Goal: Task Accomplishment & Management: Complete application form

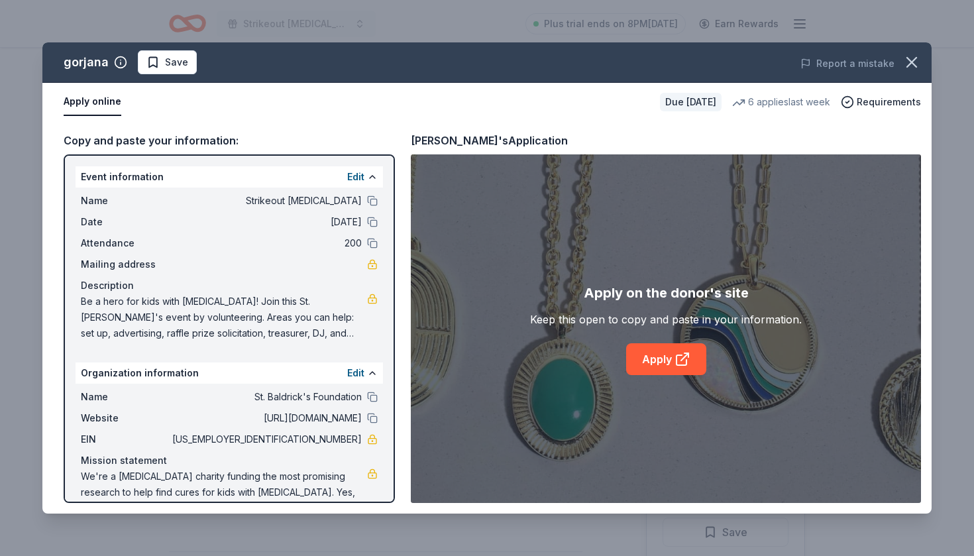
scroll to position [375, 0]
click at [186, 68] on button "Save" at bounding box center [167, 62] width 59 height 24
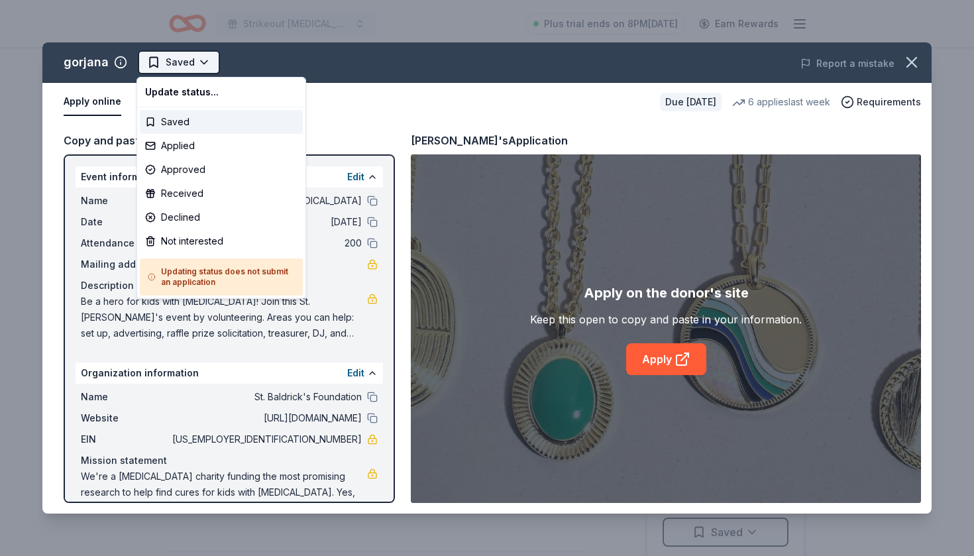
scroll to position [0, 0]
click at [196, 67] on html "Strikeout childhood cancer Plus trial ends on 8PM, 8/14 Earn Rewards Due in 257…" at bounding box center [487, 278] width 974 height 556
click at [181, 146] on div "Applied" at bounding box center [221, 146] width 163 height 24
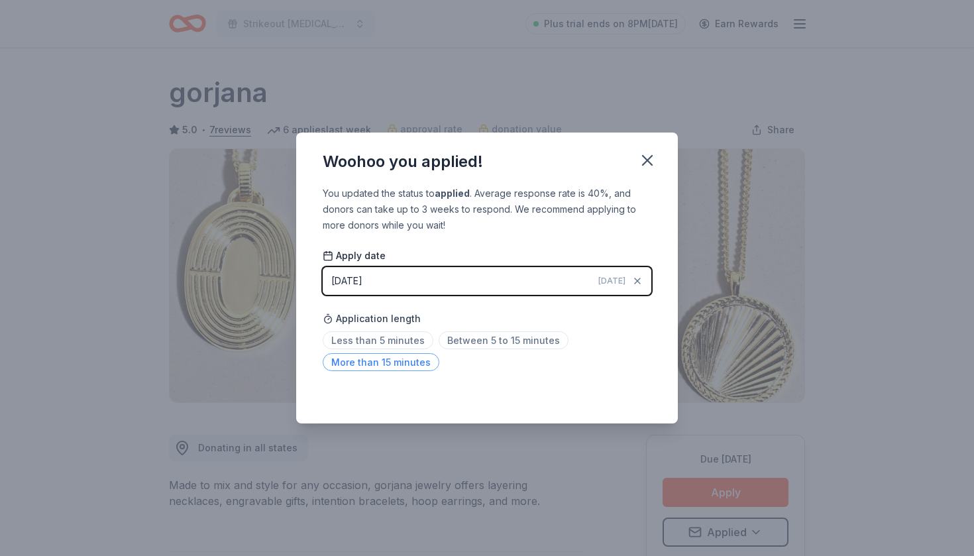
click at [390, 366] on span "More than 15 minutes" at bounding box center [381, 362] width 117 height 18
click at [645, 156] on icon "button" at bounding box center [647, 160] width 19 height 19
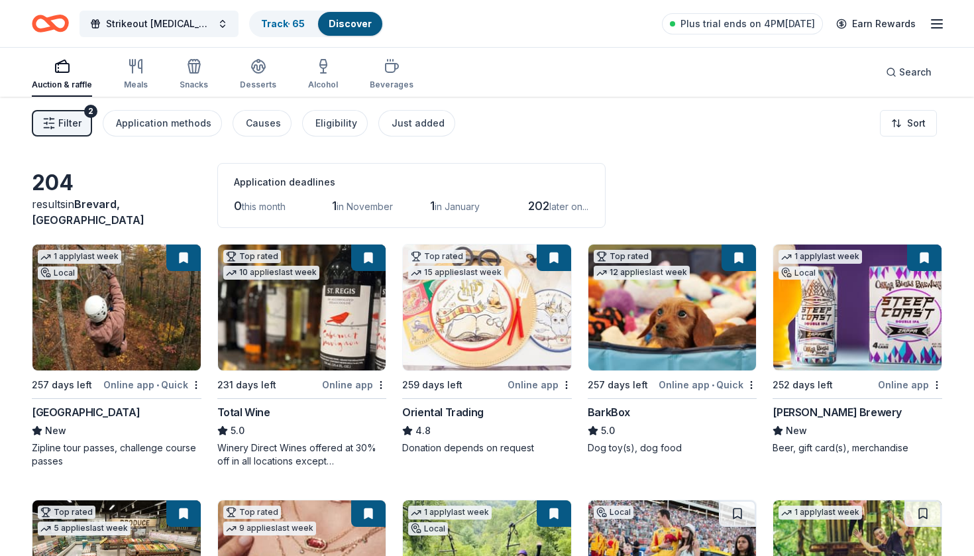
scroll to position [1740, 0]
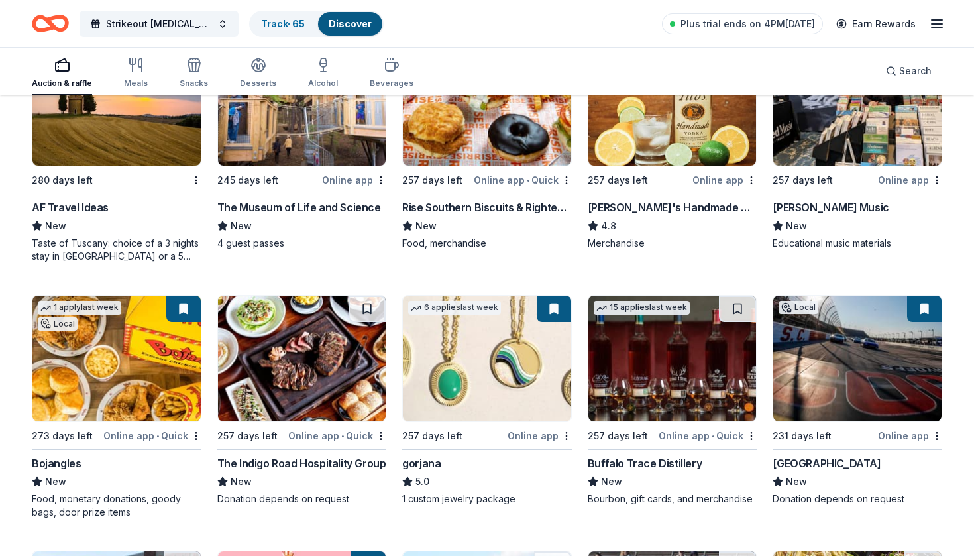
click at [341, 359] on img at bounding box center [302, 359] width 168 height 126
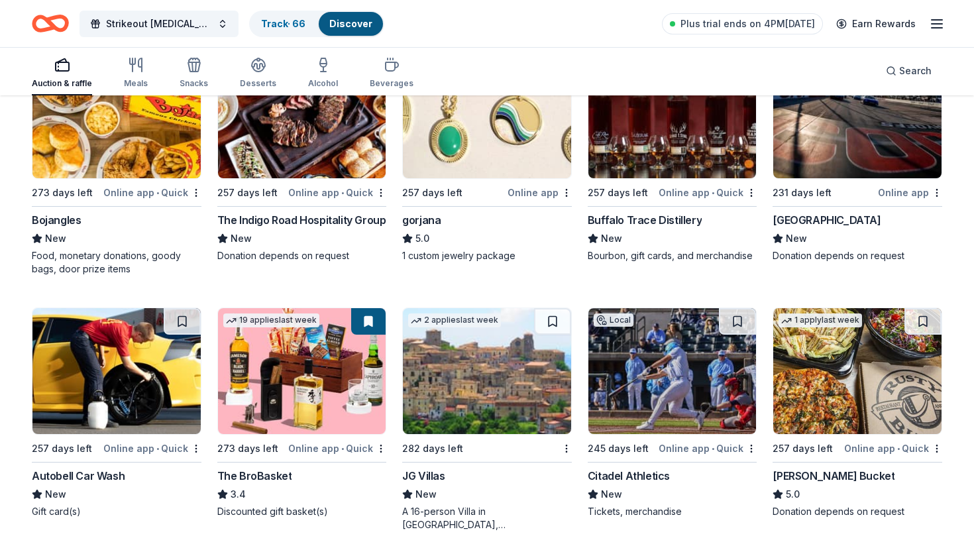
scroll to position [1985, 0]
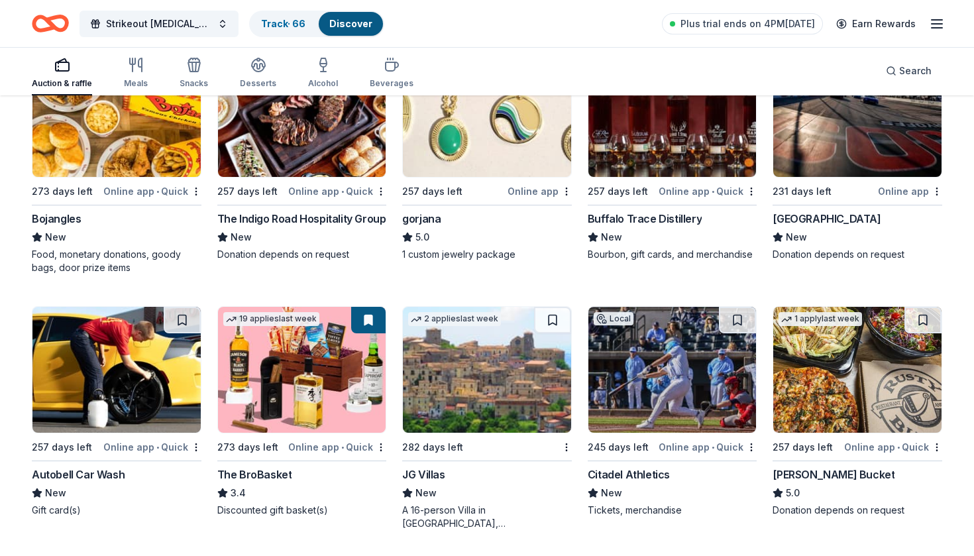
click at [659, 329] on img at bounding box center [673, 370] width 168 height 126
click at [752, 454] on div "Online app • Quick" at bounding box center [708, 447] width 98 height 17
click at [692, 394] on img at bounding box center [673, 370] width 168 height 126
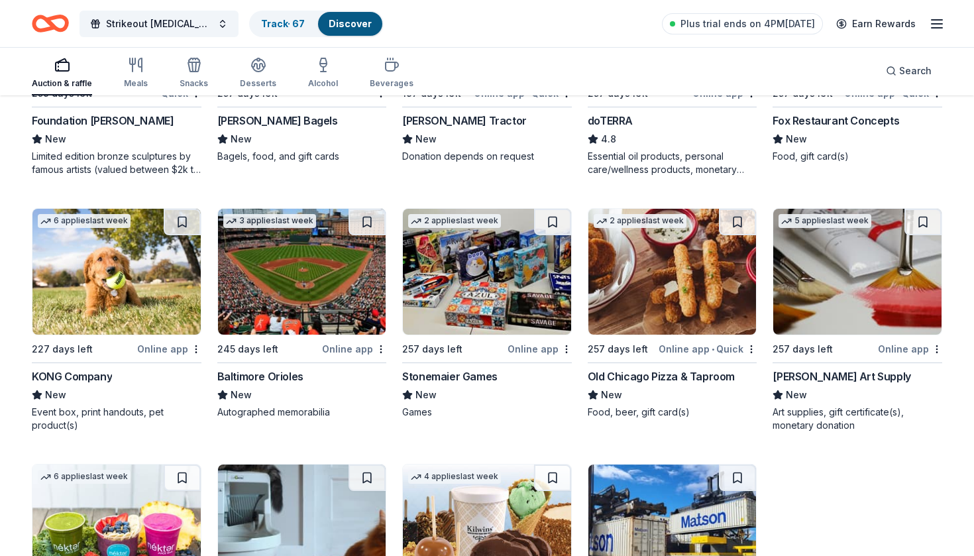
scroll to position [3107, 0]
click at [131, 268] on img at bounding box center [116, 271] width 168 height 126
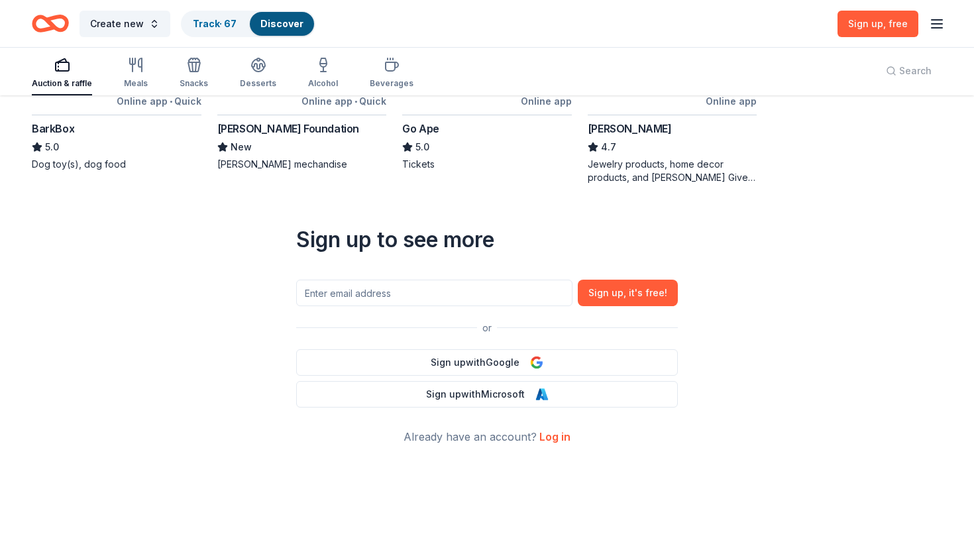
scroll to position [501, 0]
click at [932, 28] on line "button" at bounding box center [937, 28] width 11 height 0
click at [767, 132] on button "Log in" at bounding box center [773, 129] width 30 height 16
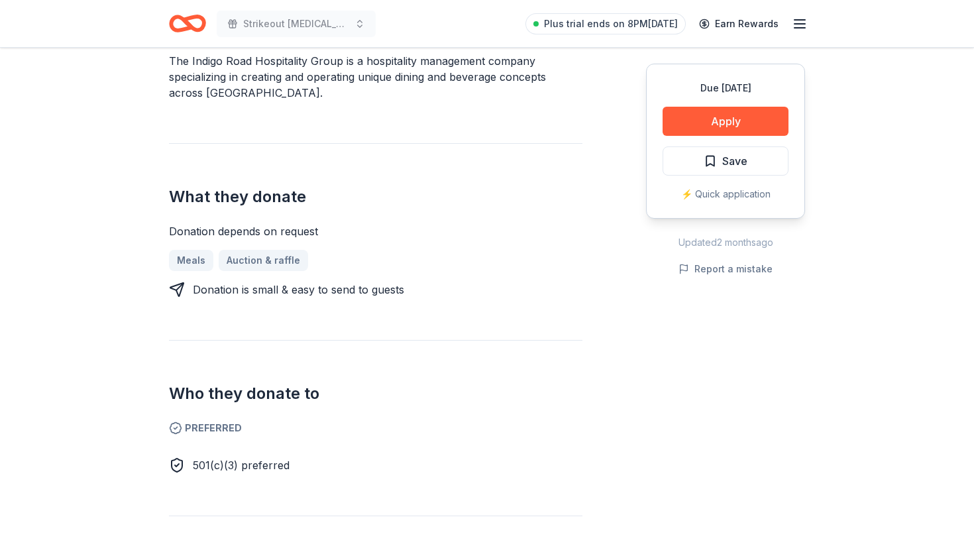
scroll to position [457, 0]
click at [748, 123] on button "Apply" at bounding box center [726, 121] width 126 height 29
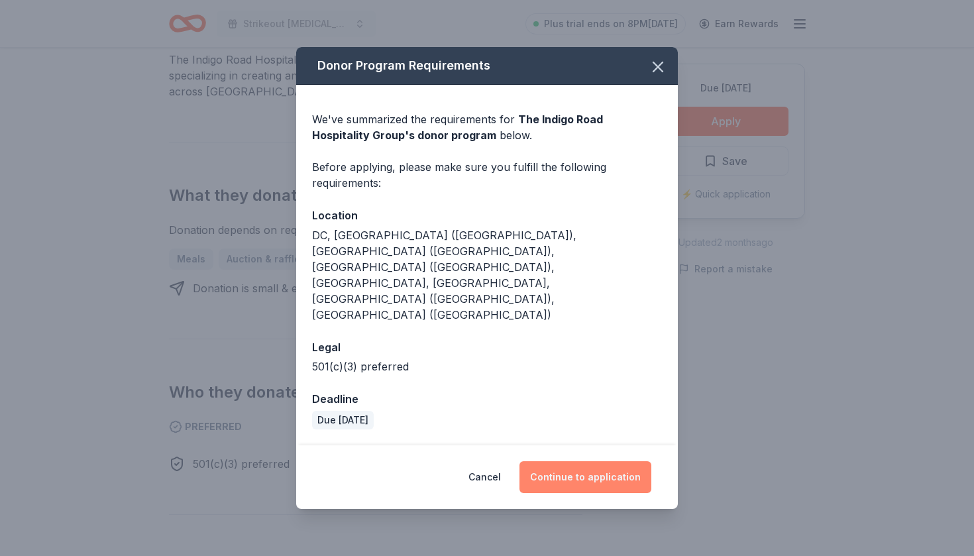
click at [542, 461] on button "Continue to application" at bounding box center [586, 477] width 132 height 32
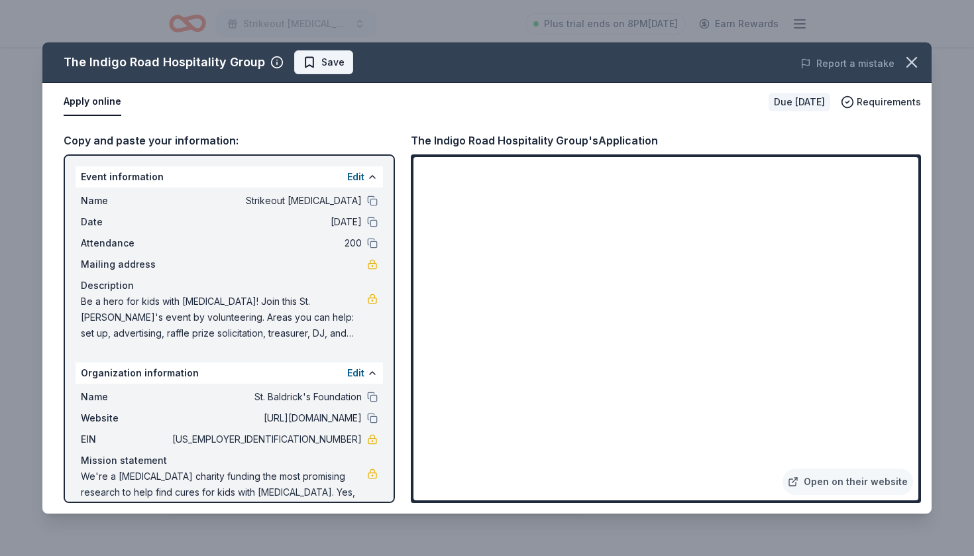
click at [323, 66] on span "Save" at bounding box center [332, 62] width 23 height 16
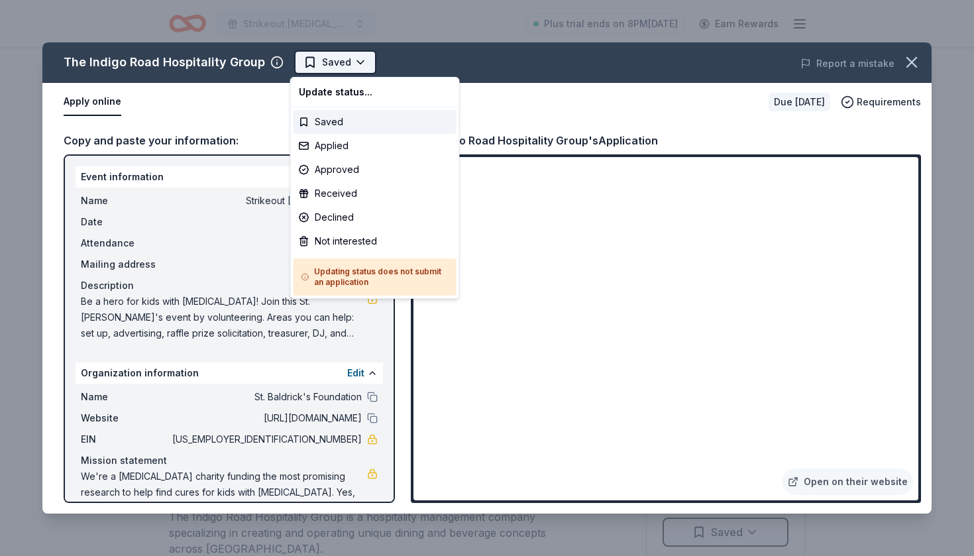
scroll to position [0, 0]
click at [356, 58] on html "Strikeout [MEDICAL_DATA] Plus trial ends on 8PM[DATE] Earn Rewards Due [DATE] S…" at bounding box center [487, 278] width 974 height 556
click at [329, 142] on div "Applied" at bounding box center [375, 146] width 163 height 24
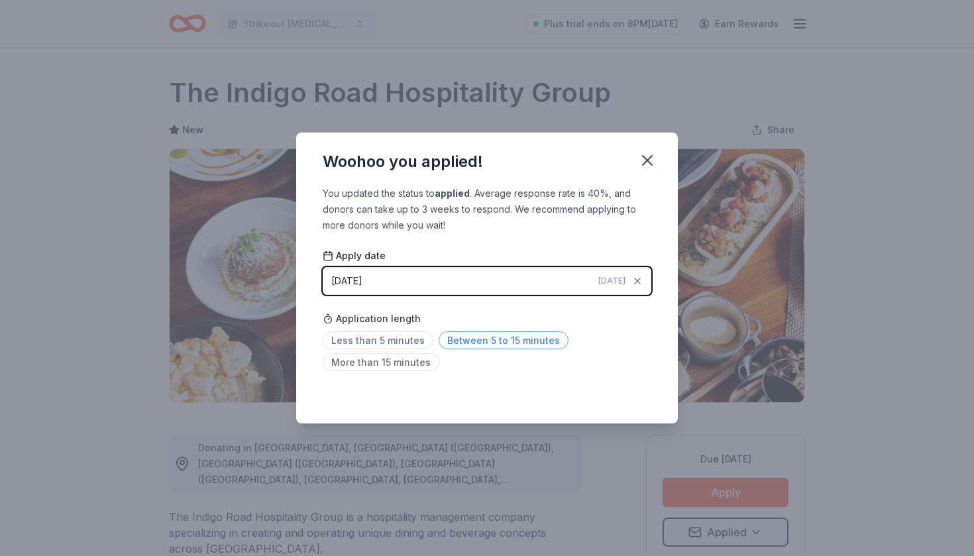
click at [467, 344] on span "Between 5 to 15 minutes" at bounding box center [504, 340] width 130 height 18
click at [655, 159] on icon "button" at bounding box center [647, 160] width 19 height 19
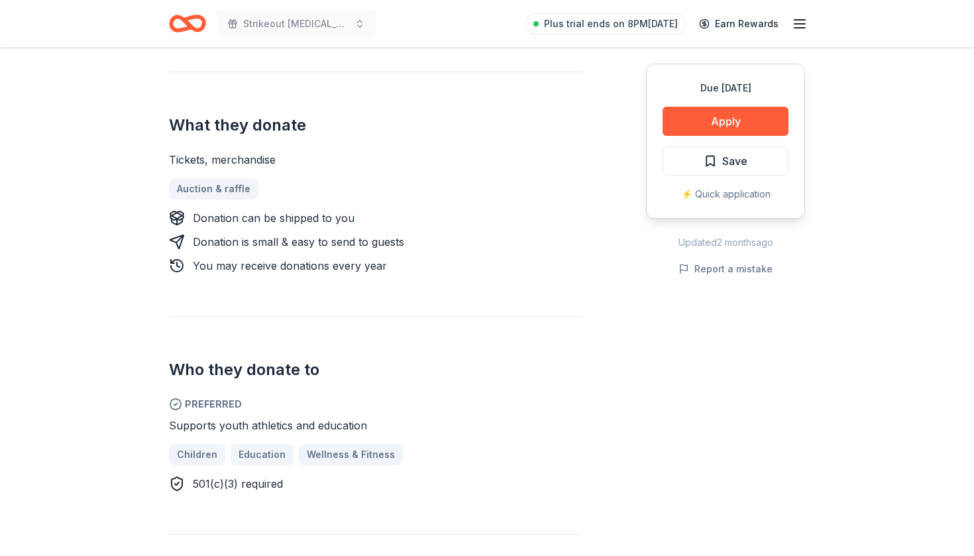
scroll to position [497, 0]
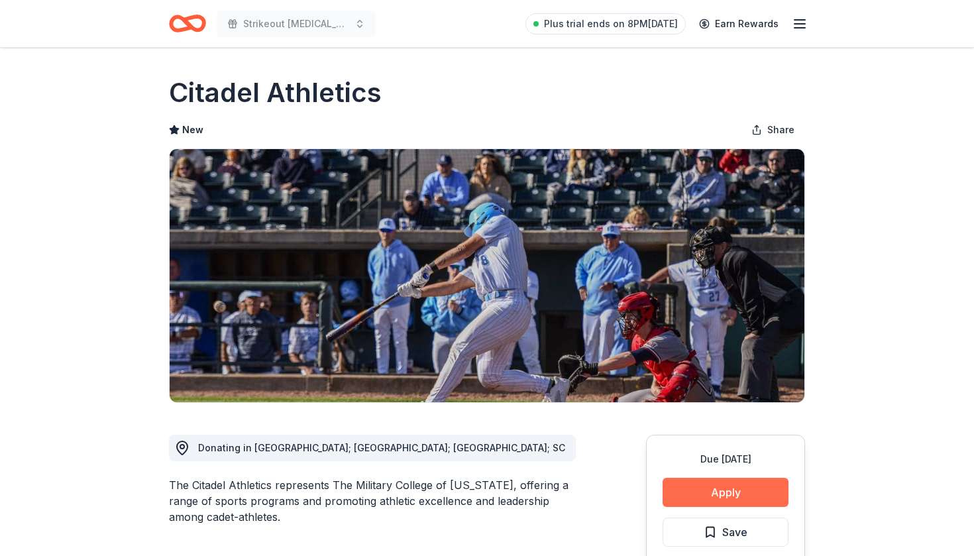
click at [699, 486] on button "Apply" at bounding box center [726, 492] width 126 height 29
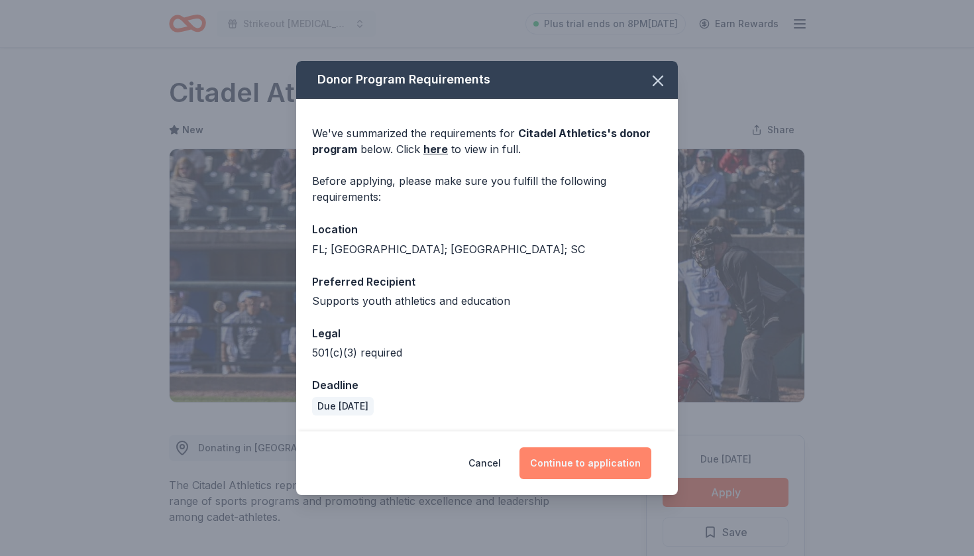
click at [571, 468] on button "Continue to application" at bounding box center [586, 463] width 132 height 32
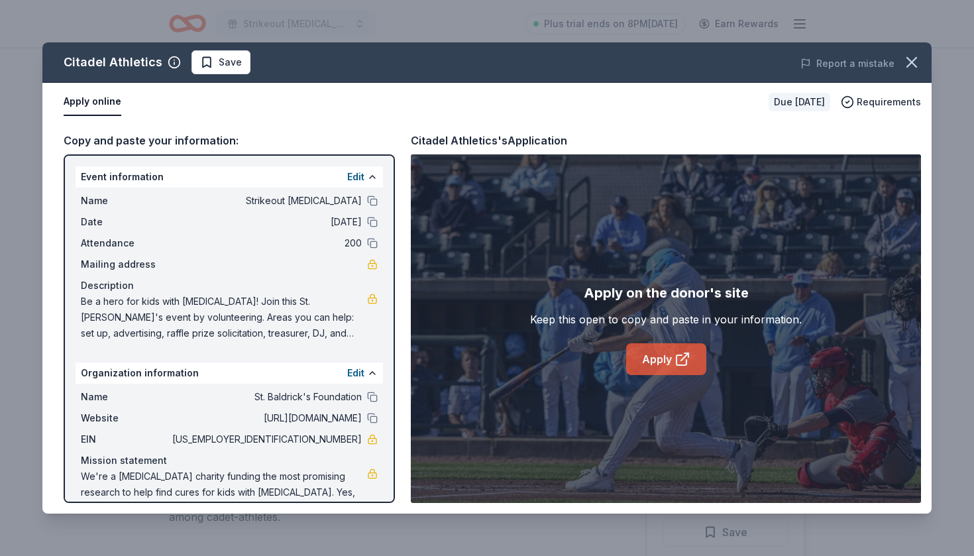
click at [637, 373] on link "Apply" at bounding box center [666, 359] width 80 height 32
click at [208, 70] on button "Save" at bounding box center [221, 62] width 59 height 24
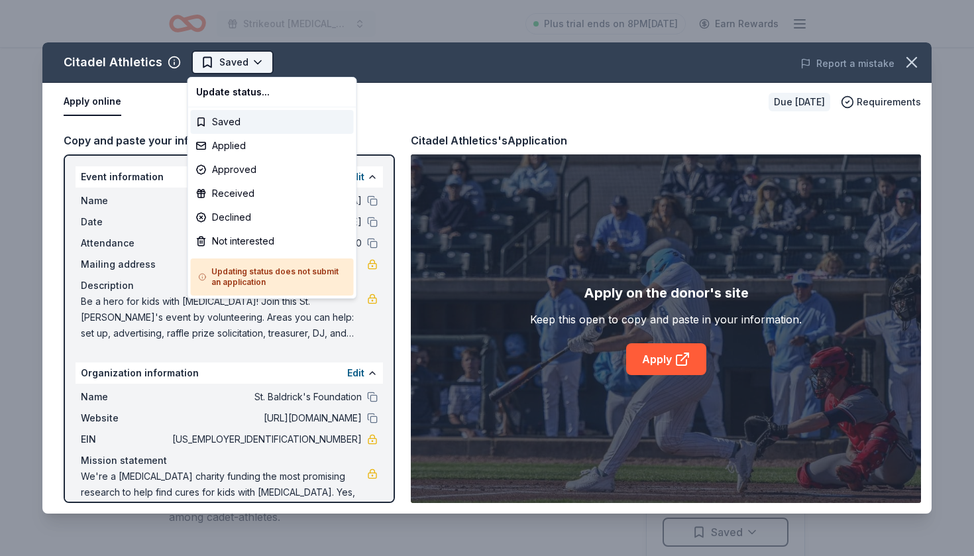
click at [242, 68] on html "Strikeout childhood cancer Plus trial ends on 8PM, 8/14 Earn Rewards Due in 245…" at bounding box center [487, 278] width 974 height 556
click at [235, 144] on div "Applied" at bounding box center [272, 146] width 163 height 24
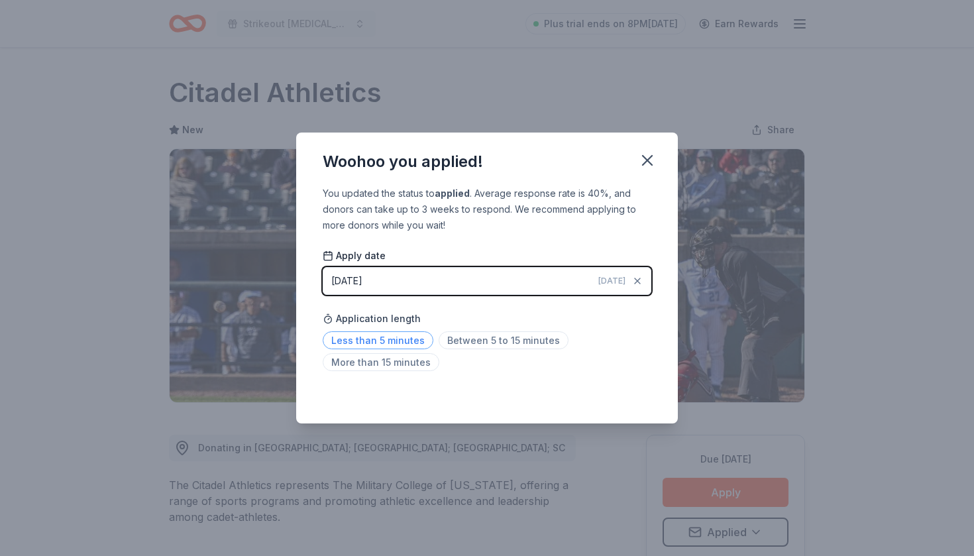
click at [399, 341] on span "Less than 5 minutes" at bounding box center [378, 340] width 111 height 18
click at [646, 168] on icon "button" at bounding box center [647, 160] width 19 height 19
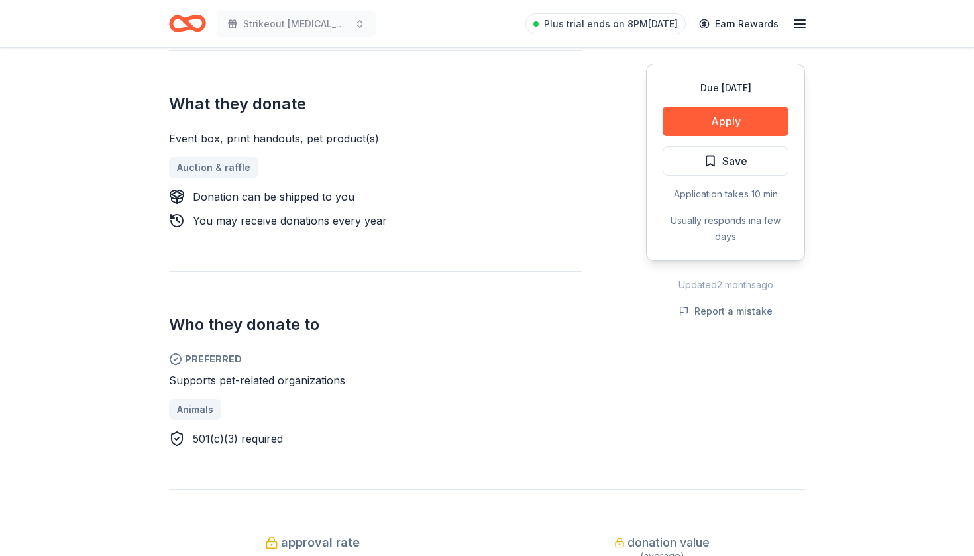
scroll to position [502, 0]
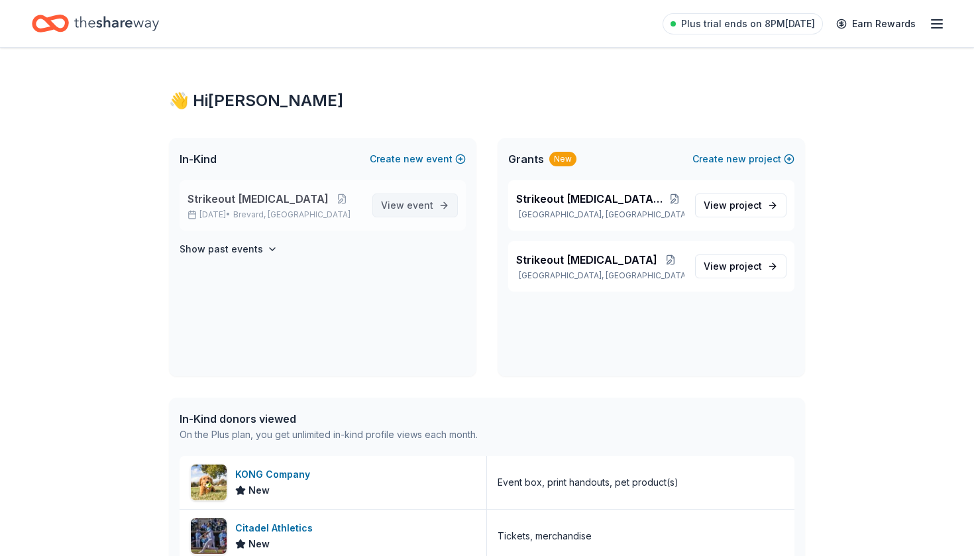
click at [418, 215] on link "View event" at bounding box center [416, 206] width 86 height 24
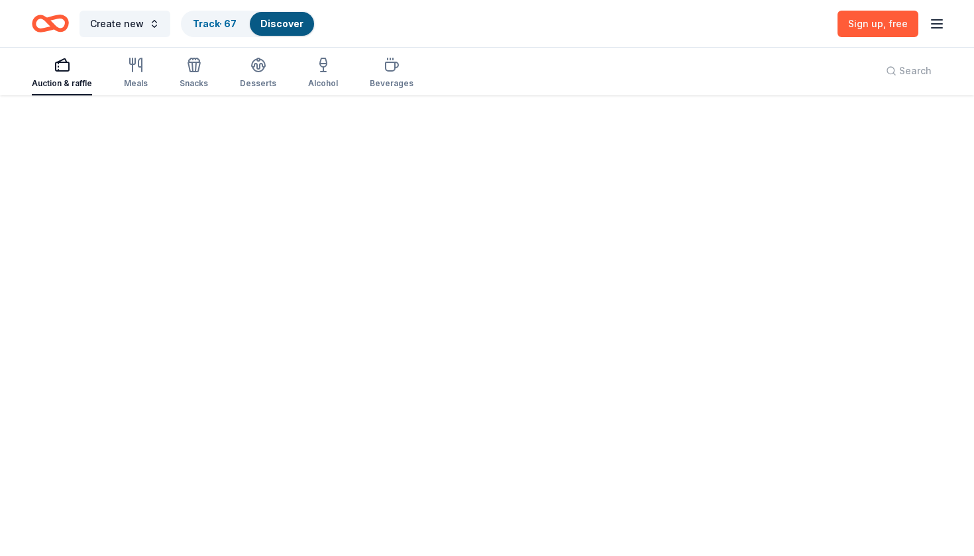
scroll to position [97, 0]
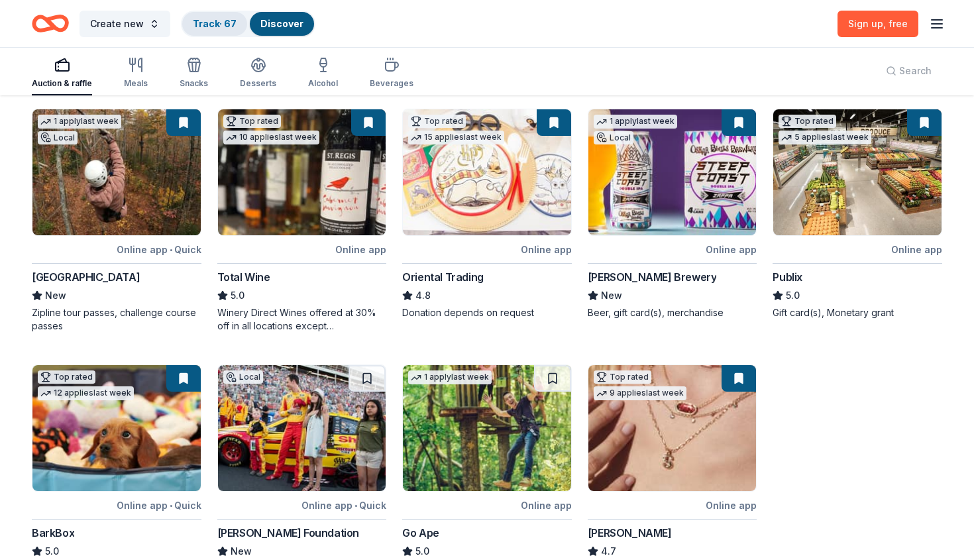
click at [222, 24] on link "Track · 67" at bounding box center [215, 23] width 44 height 11
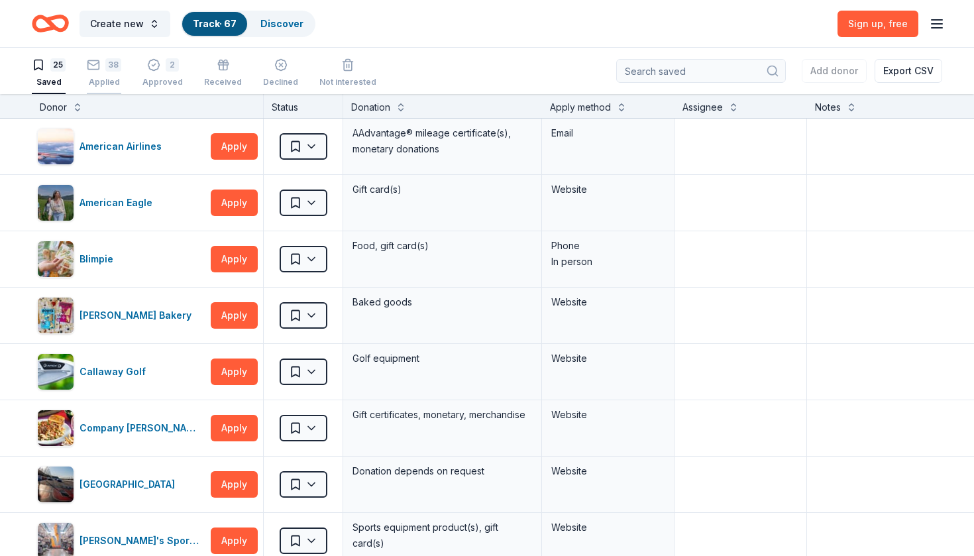
click at [102, 70] on div "38" at bounding box center [104, 64] width 34 height 13
click at [89, 64] on icon "button" at bounding box center [93, 64] width 13 height 13
click at [101, 89] on button "38 Applied" at bounding box center [104, 73] width 34 height 41
click at [166, 69] on div "2" at bounding box center [172, 64] width 13 height 13
click at [49, 70] on div "25" at bounding box center [49, 64] width 34 height 13
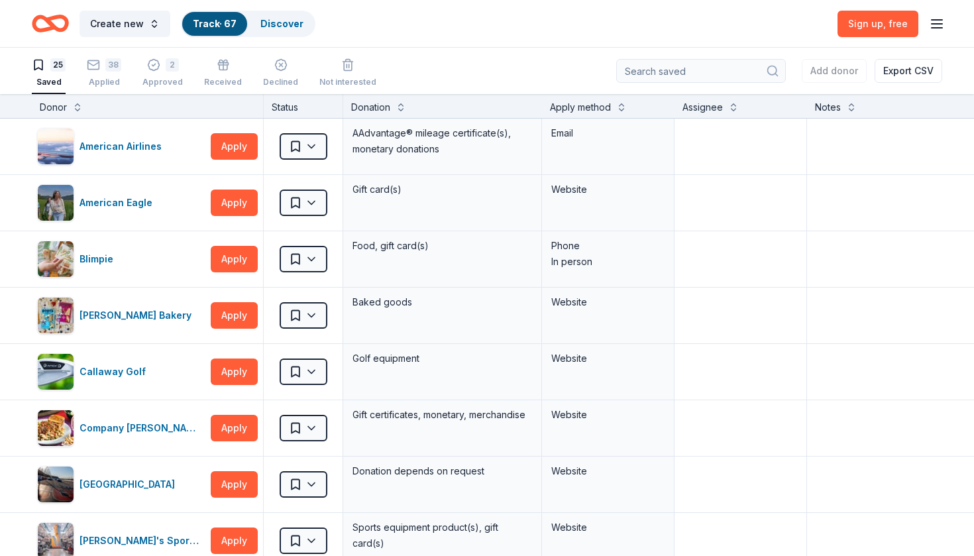
click at [931, 28] on icon "button" at bounding box center [937, 24] width 16 height 16
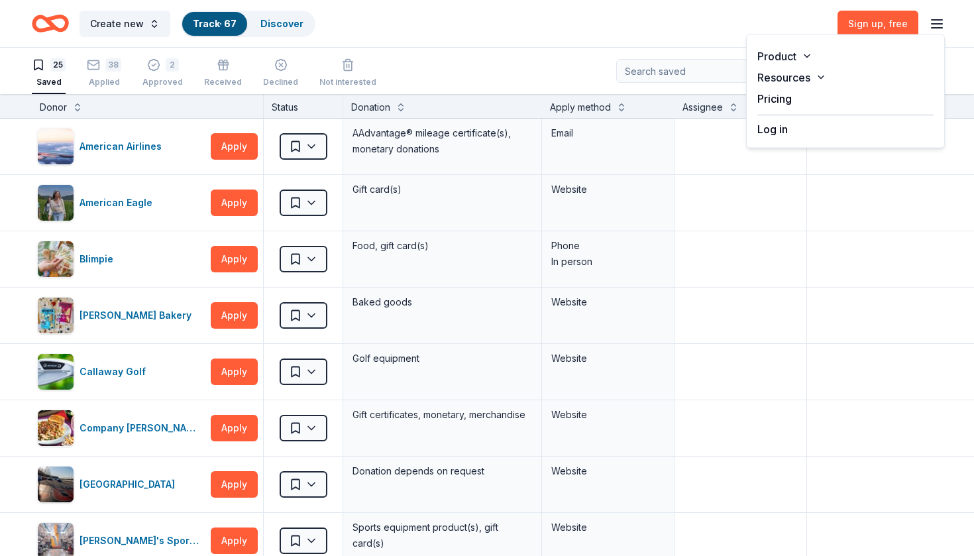
click at [763, 135] on button "Log in" at bounding box center [773, 129] width 30 height 16
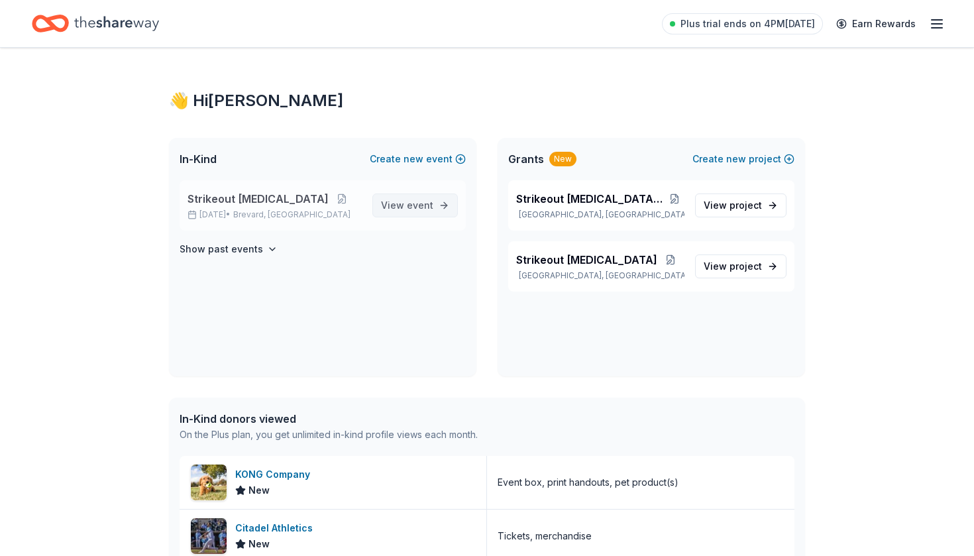
click at [426, 205] on span "event" at bounding box center [420, 205] width 27 height 11
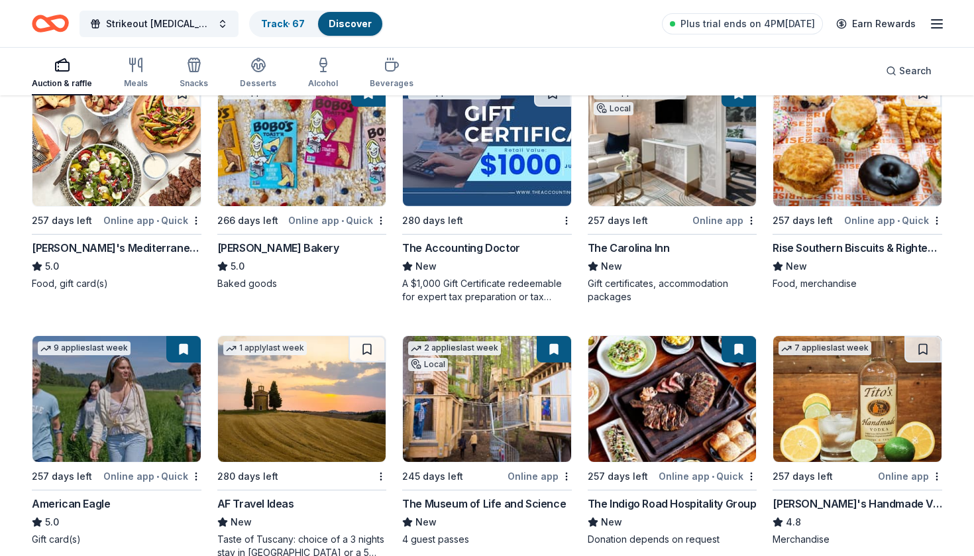
scroll to position [1444, 0]
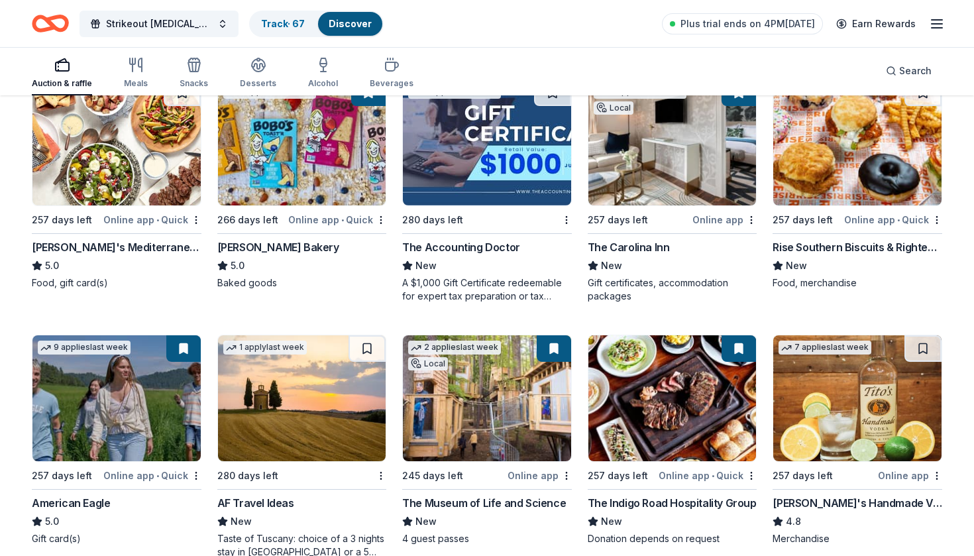
click at [452, 148] on img at bounding box center [487, 143] width 168 height 126
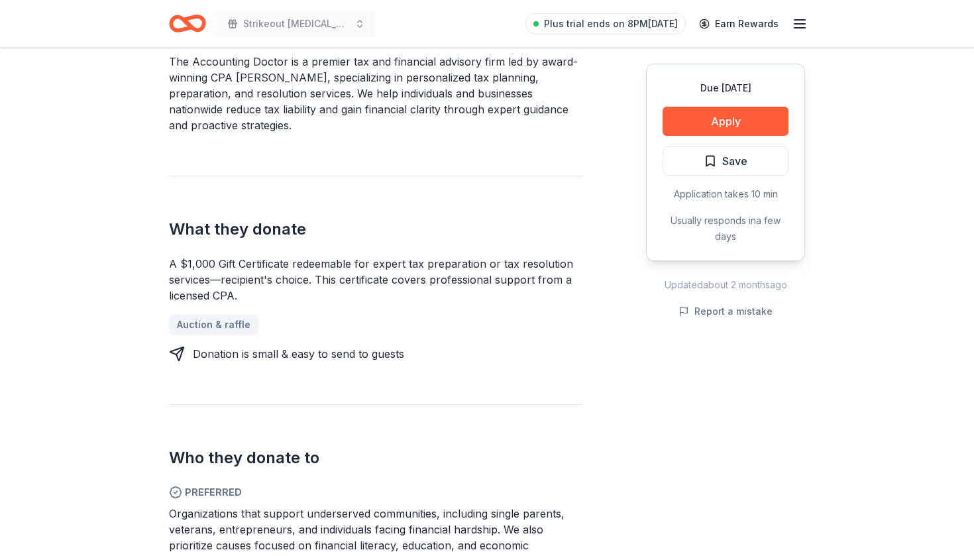
scroll to position [426, 0]
